Goal: Task Accomplishment & Management: Use online tool/utility

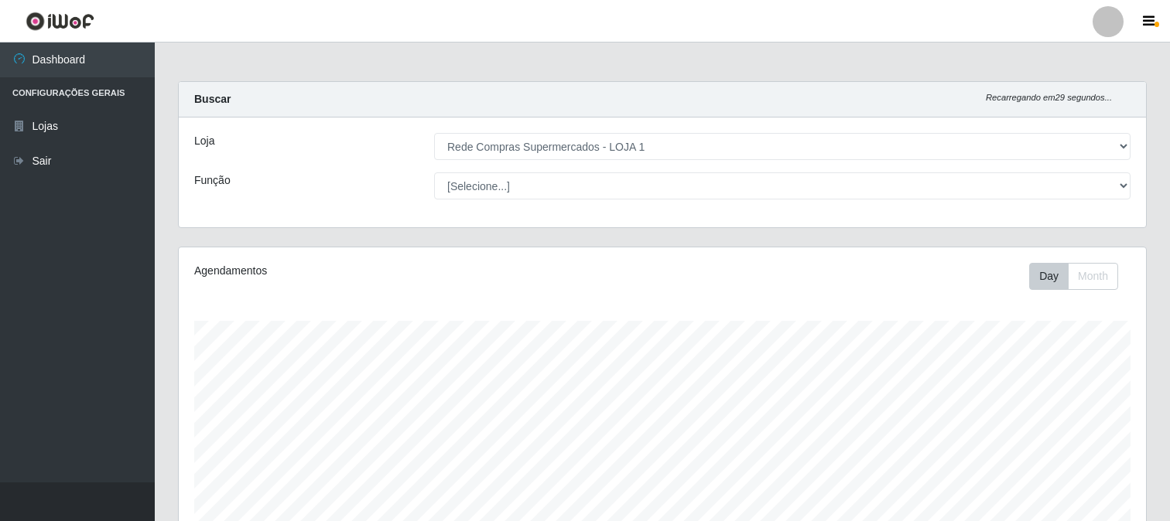
select select "158"
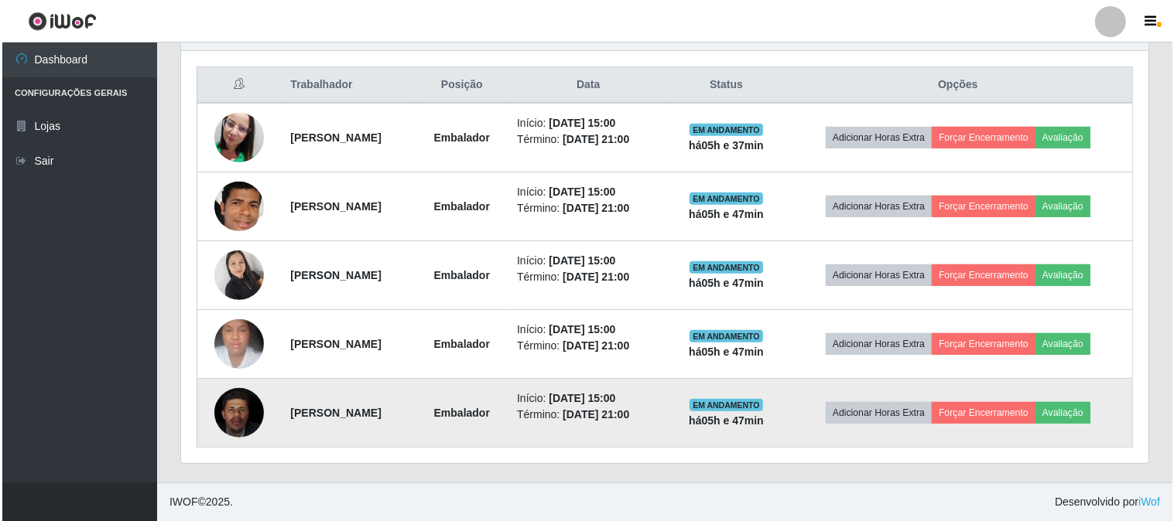
scroll to position [320, 967]
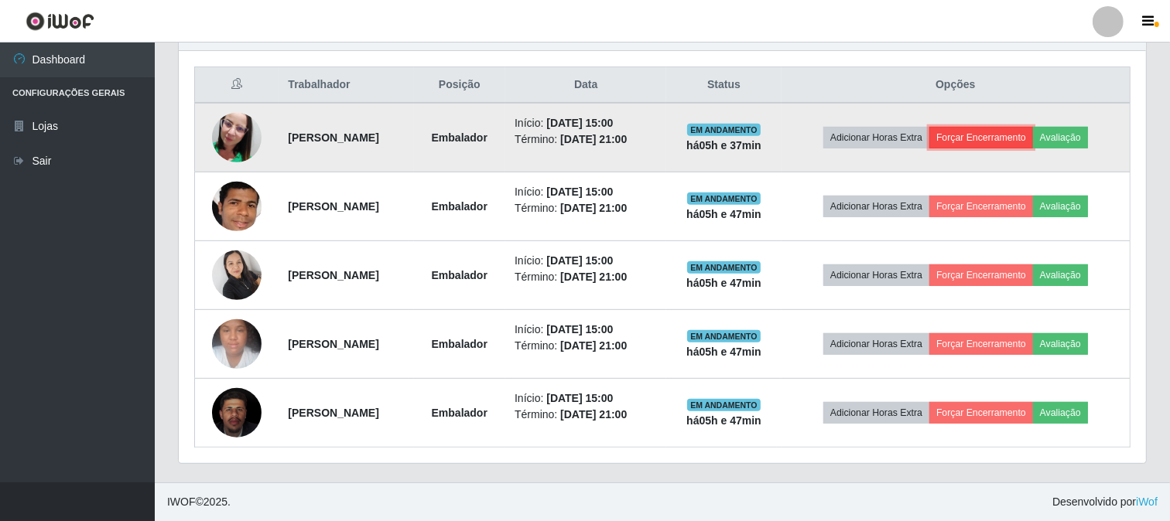
click at [1010, 132] on button "Forçar Encerramento" at bounding box center [981, 138] width 104 height 22
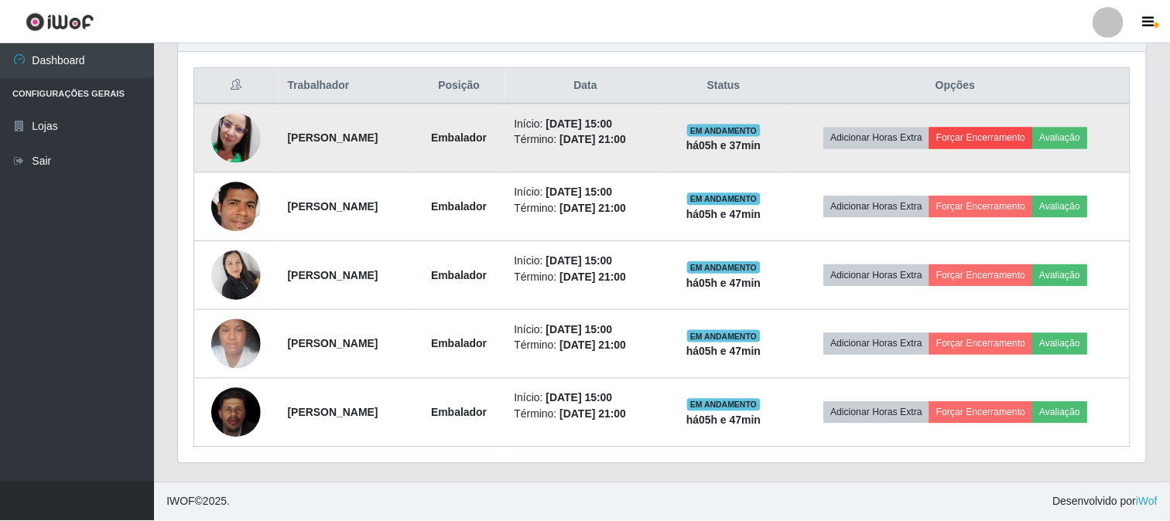
scroll to position [320, 957]
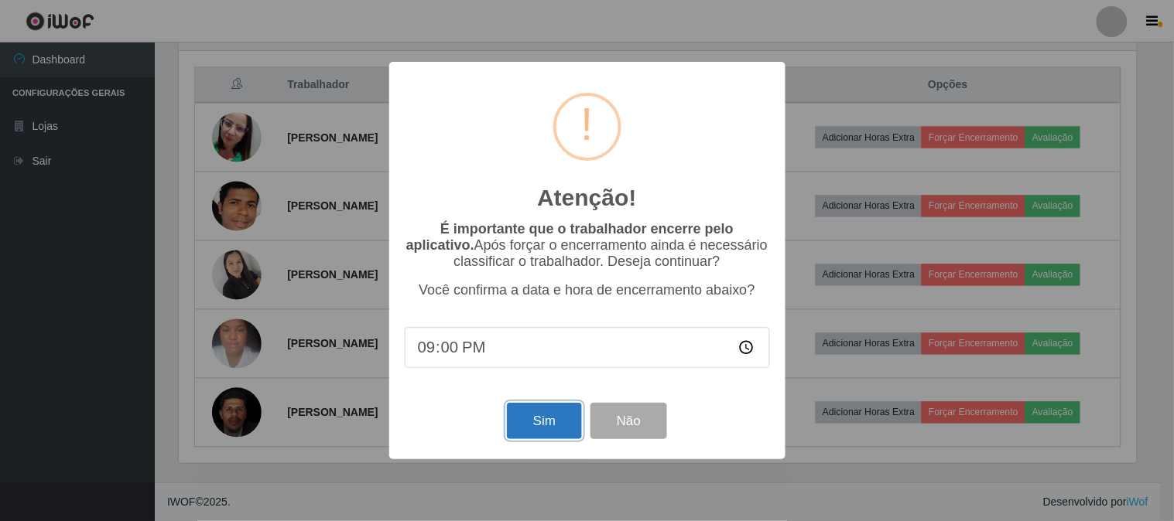
click at [546, 419] on button "Sim" at bounding box center [544, 421] width 75 height 36
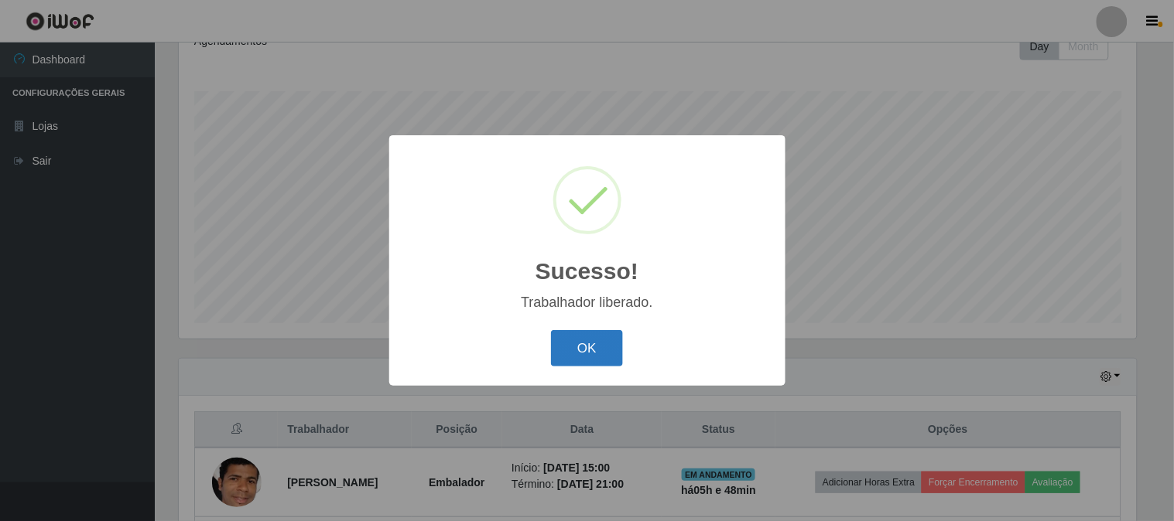
click at [593, 343] on button "OK" at bounding box center [587, 348] width 72 height 36
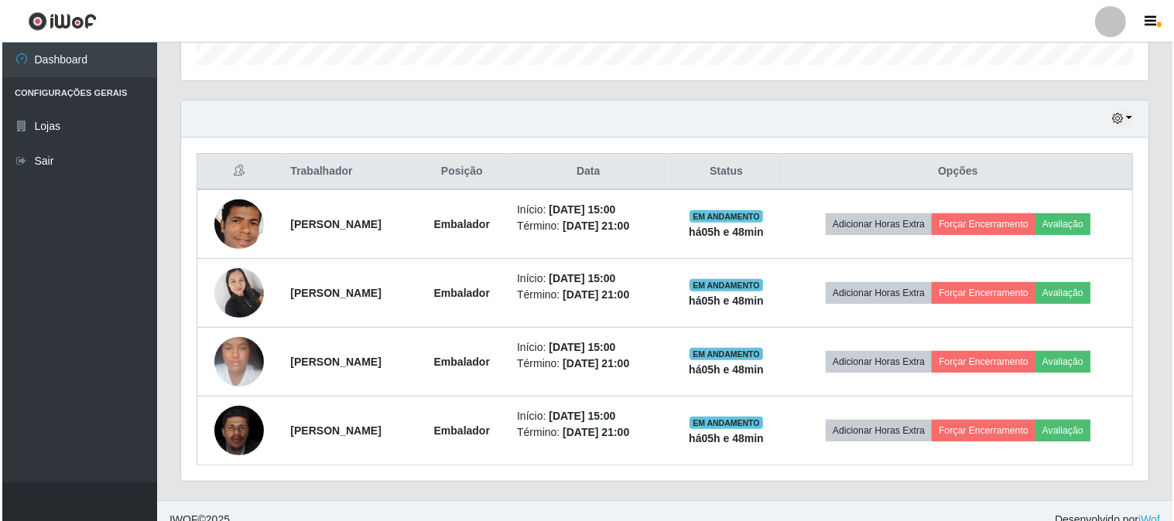
scroll to position [506, 0]
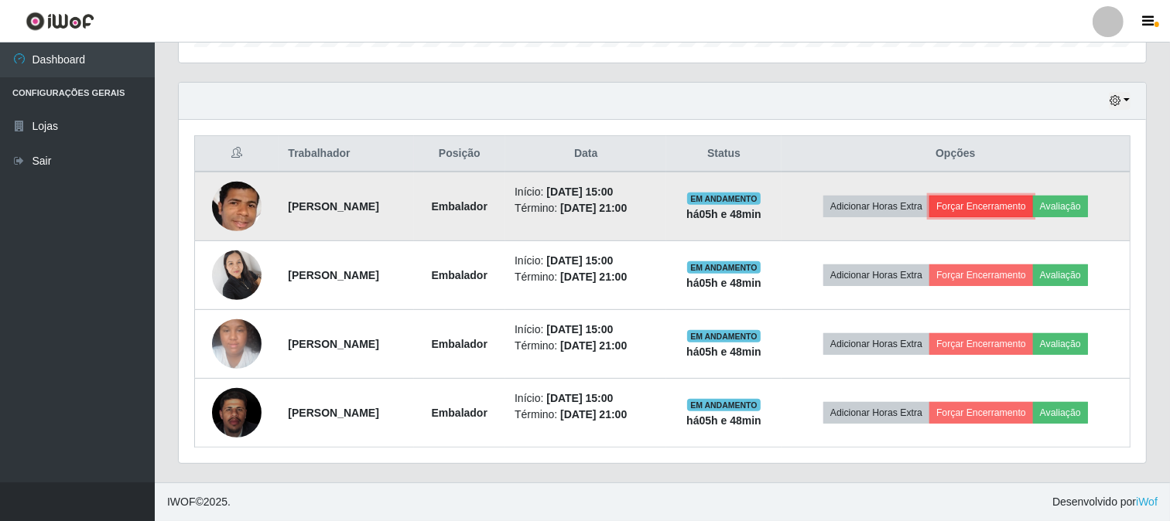
click at [999, 206] on button "Forçar Encerramento" at bounding box center [981, 207] width 104 height 22
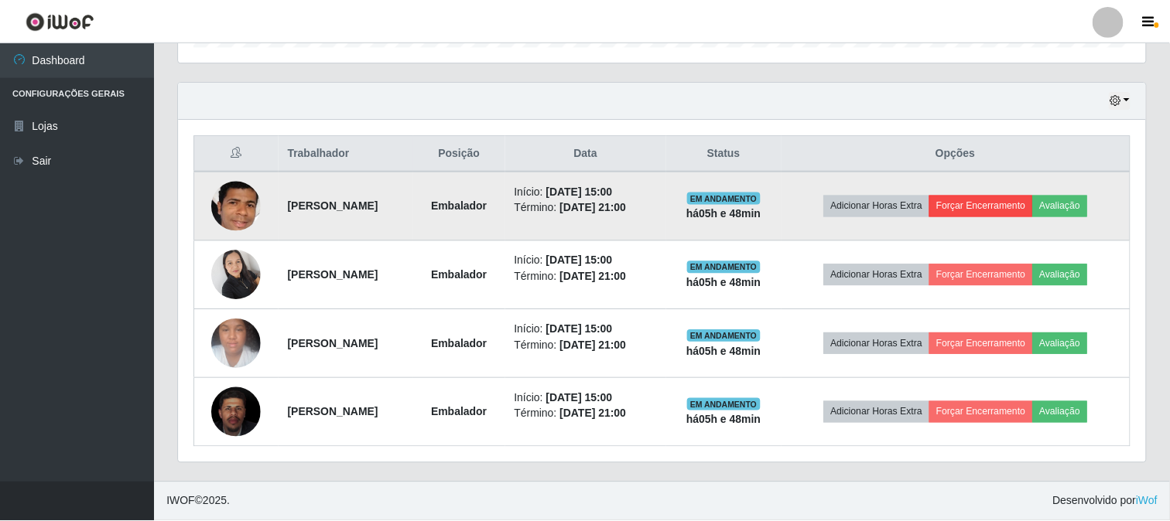
scroll to position [320, 957]
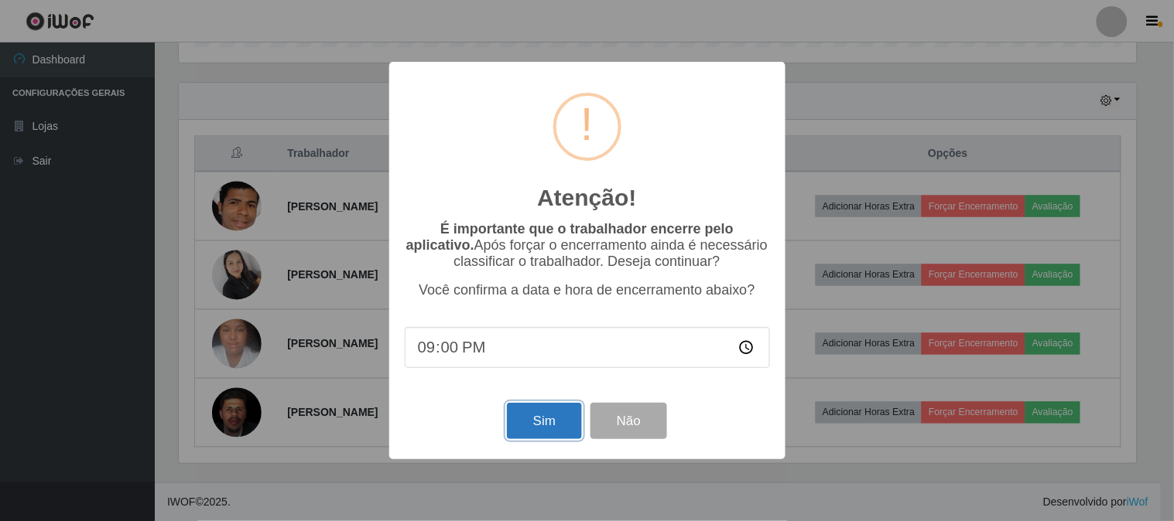
click at [520, 415] on button "Sim" at bounding box center [544, 421] width 75 height 36
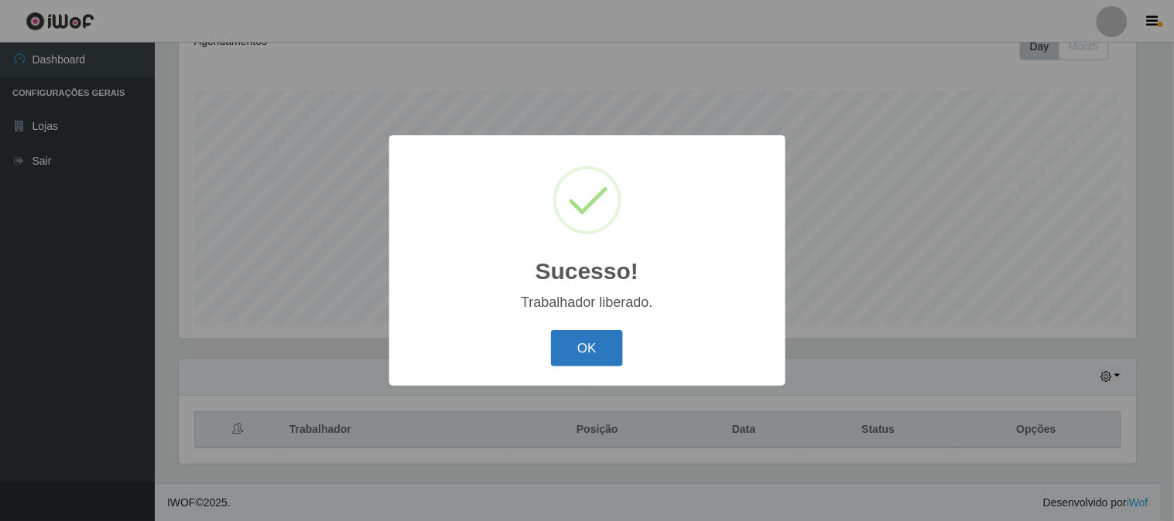
click at [568, 334] on button "OK" at bounding box center [587, 348] width 72 height 36
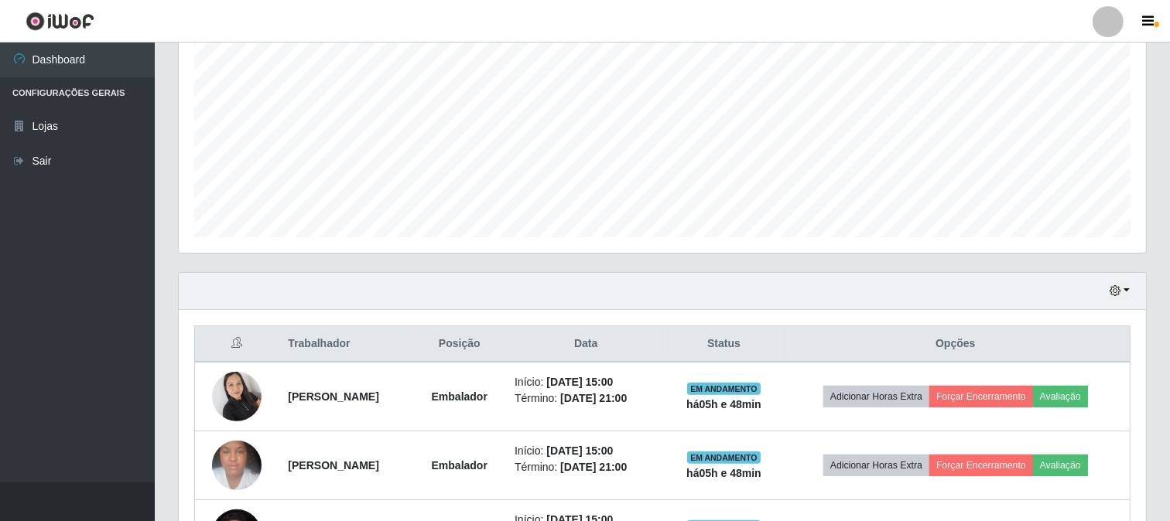
scroll to position [437, 0]
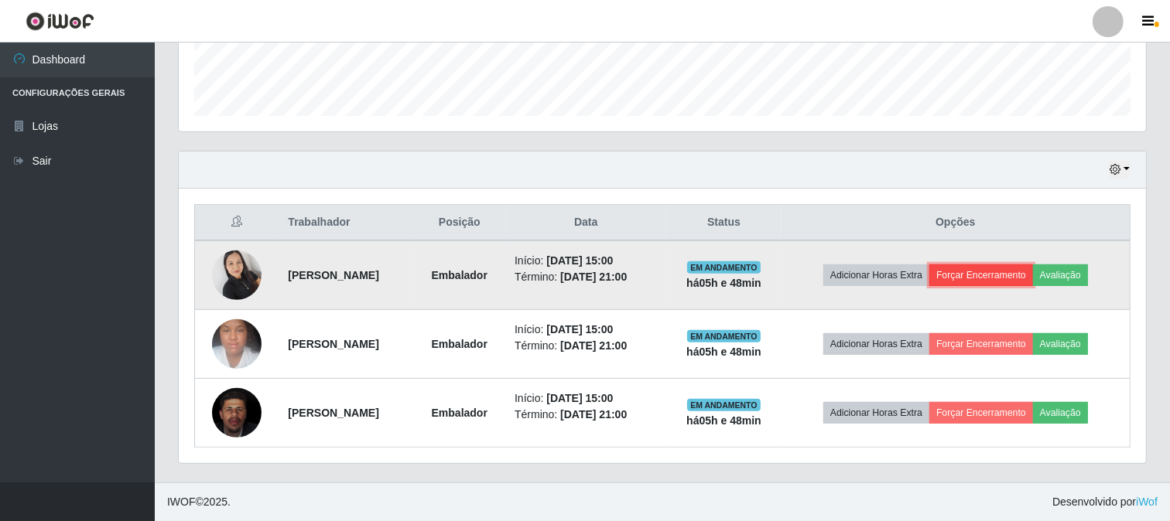
click at [976, 271] on button "Forçar Encerramento" at bounding box center [981, 276] width 104 height 22
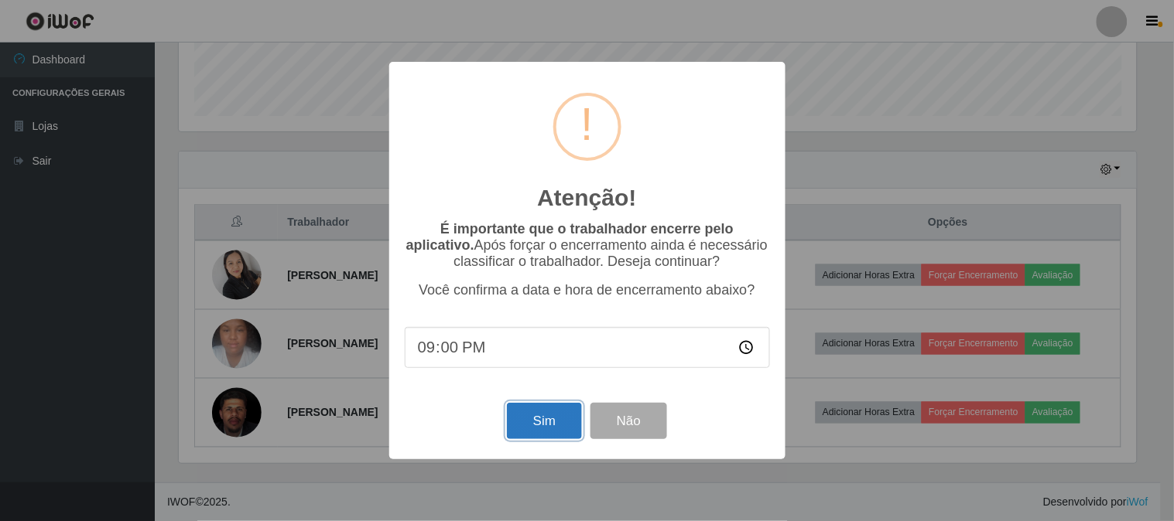
click at [554, 420] on button "Sim" at bounding box center [544, 421] width 75 height 36
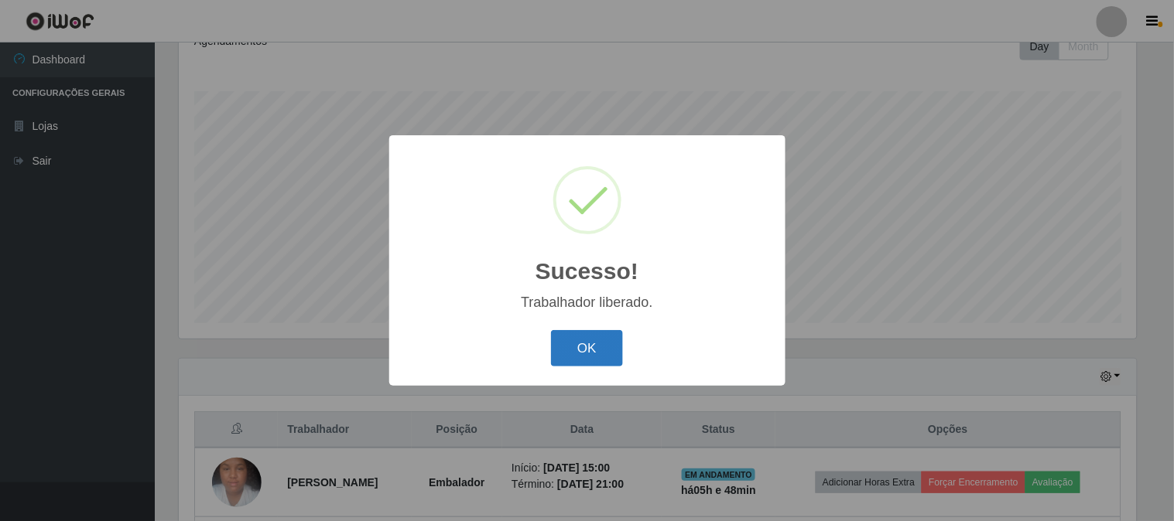
click at [610, 344] on button "OK" at bounding box center [587, 348] width 72 height 36
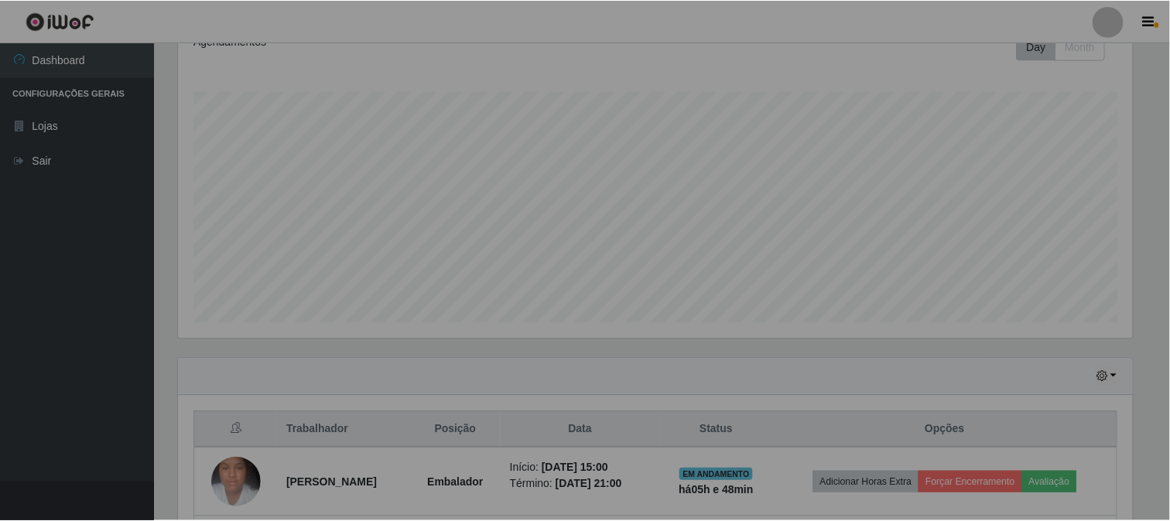
scroll to position [0, 0]
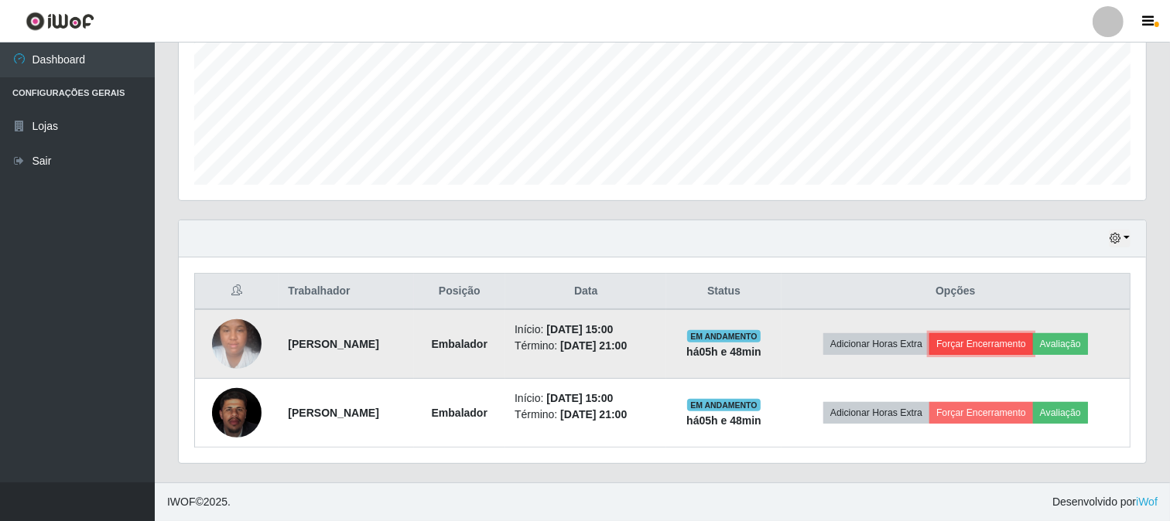
click at [1007, 350] on button "Forçar Encerramento" at bounding box center [981, 344] width 104 height 22
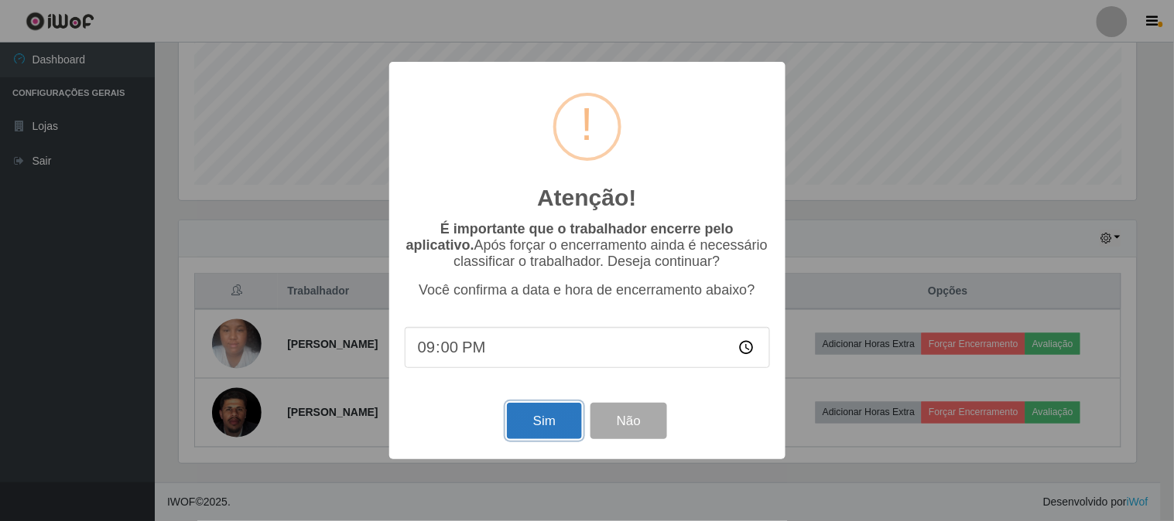
click at [524, 415] on button "Sim" at bounding box center [544, 421] width 75 height 36
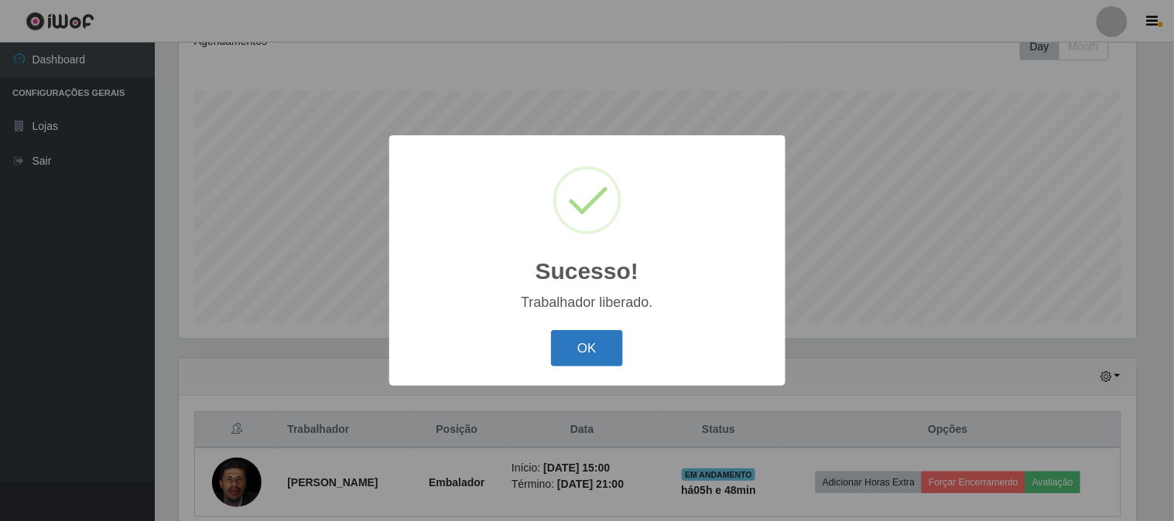
click at [604, 341] on button "OK" at bounding box center [587, 348] width 72 height 36
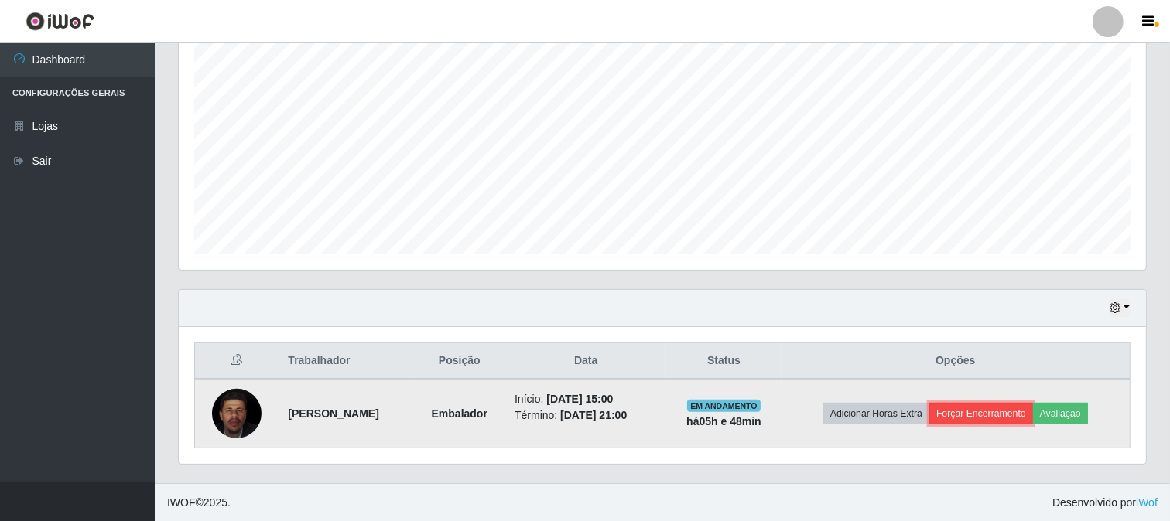
click at [1001, 407] on button "Forçar Encerramento" at bounding box center [981, 414] width 104 height 22
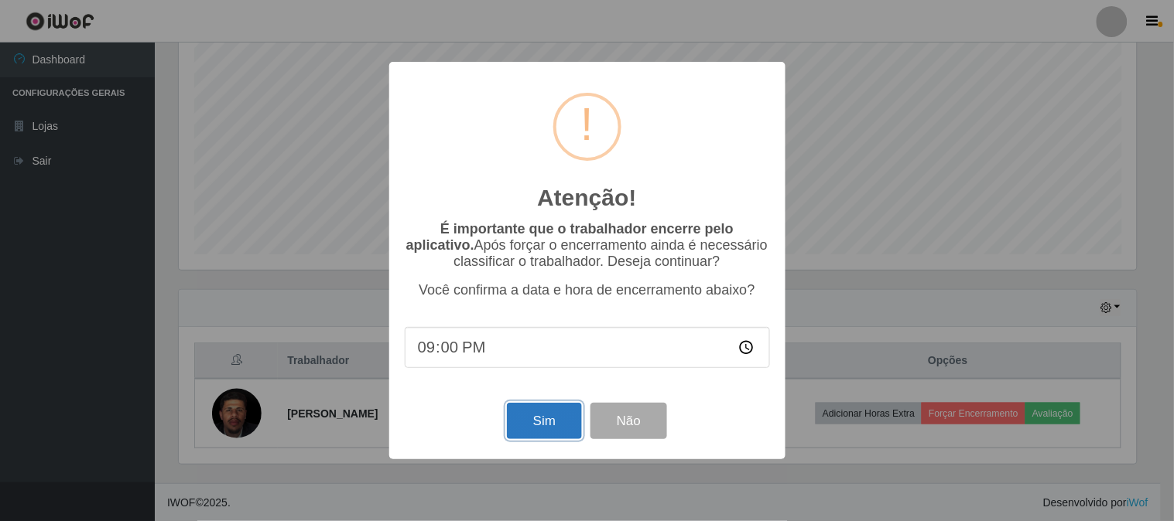
click at [534, 415] on button "Sim" at bounding box center [544, 421] width 75 height 36
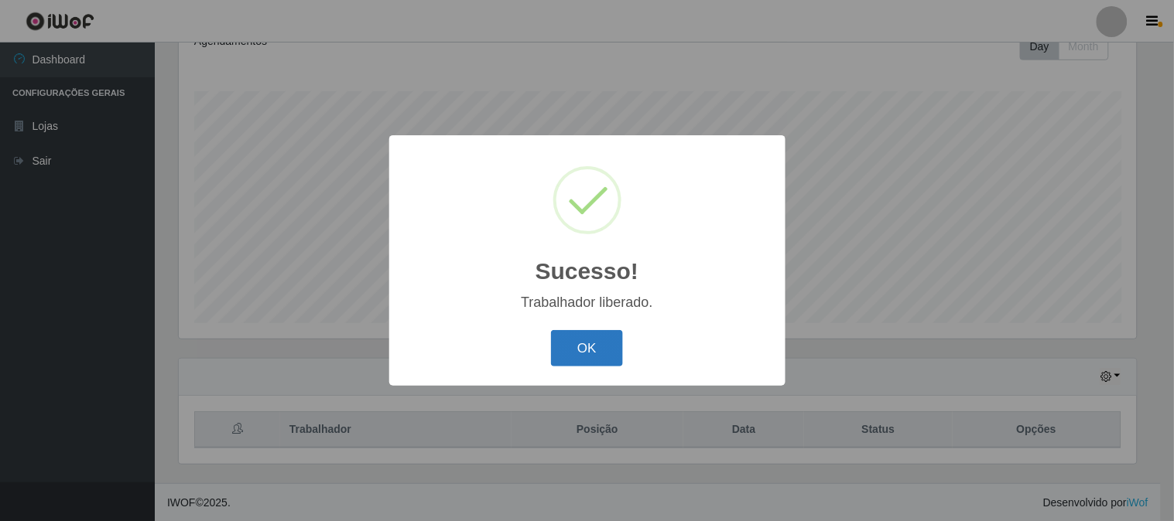
click at [608, 337] on button "OK" at bounding box center [587, 348] width 72 height 36
